Goal: Navigation & Orientation: Find specific page/section

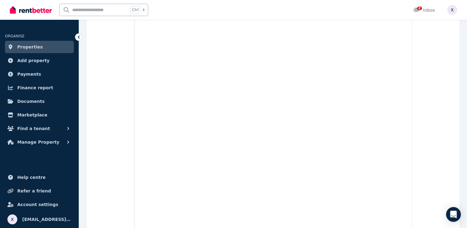
scroll to position [370, 0]
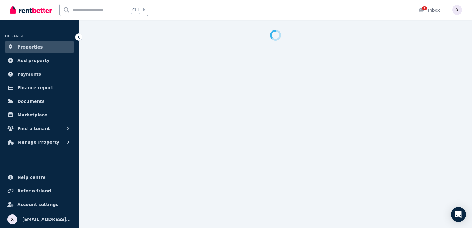
select select "**********"
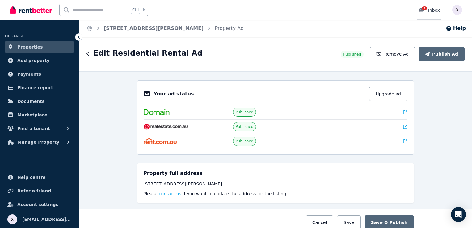
click at [422, 10] on icon at bounding box center [421, 10] width 6 height 4
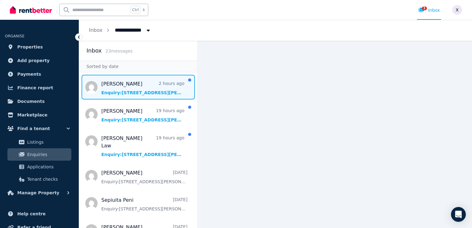
click at [133, 92] on span "Message list" at bounding box center [138, 87] width 118 height 25
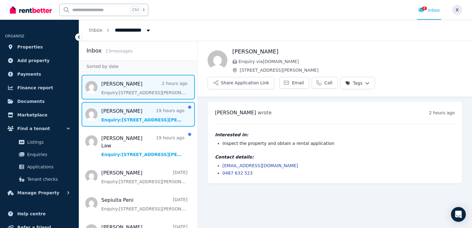
click at [127, 119] on span "Message list" at bounding box center [138, 114] width 118 height 25
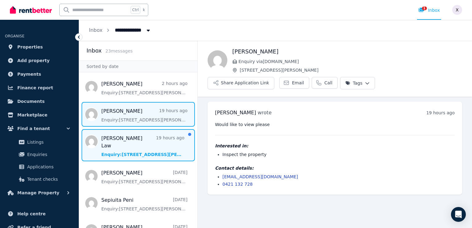
click at [121, 148] on span "Message list" at bounding box center [138, 145] width 118 height 32
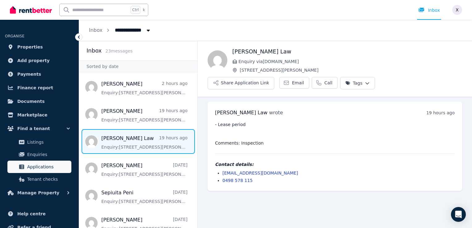
click at [48, 164] on span "Applications" at bounding box center [48, 166] width 42 height 7
